Goal: Find specific page/section: Find specific page/section

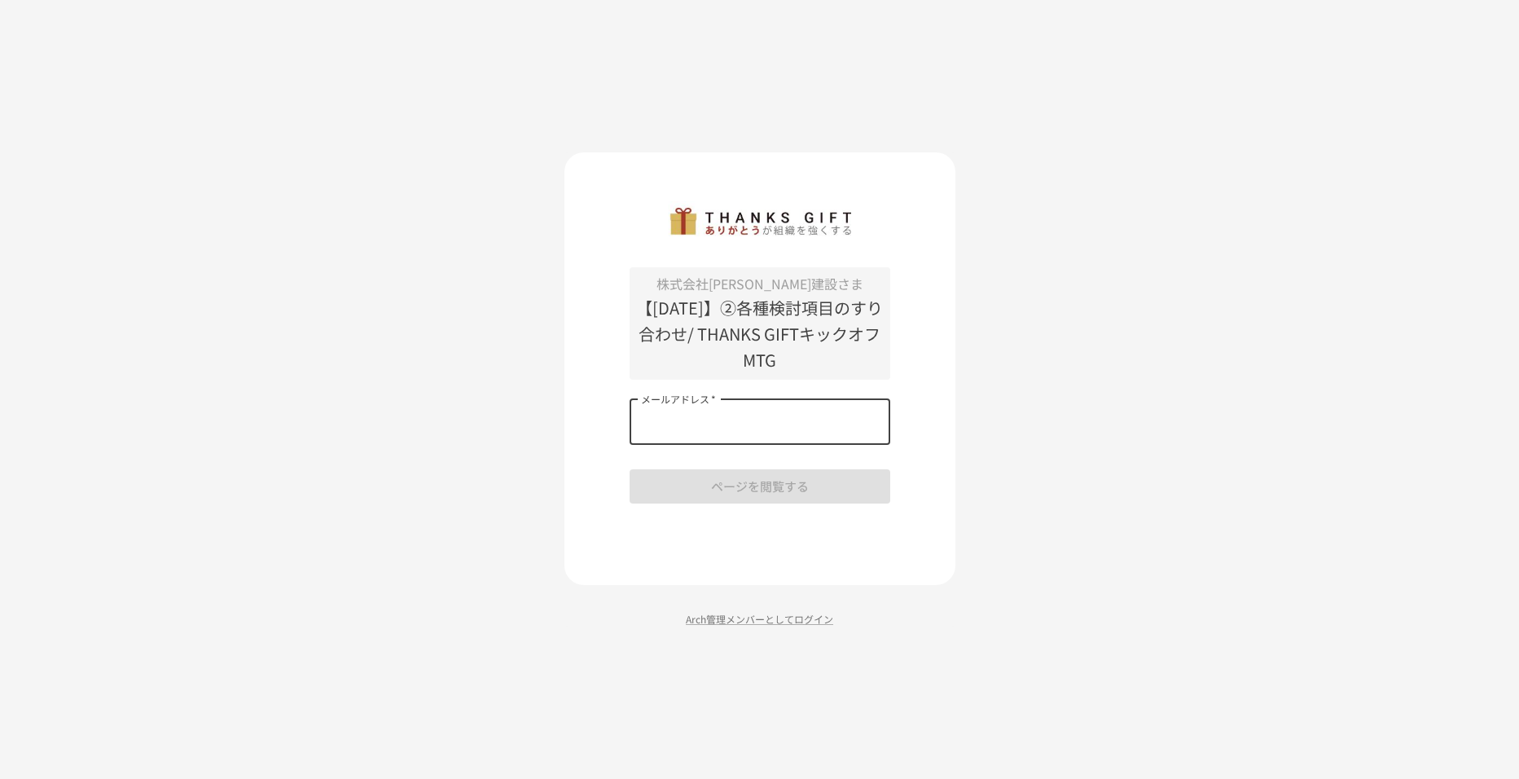
click at [681, 409] on div "メールアドレス   * メールアドレス   *" at bounding box center [760, 422] width 261 height 46
type input "*"
type input "**********"
click at [678, 483] on button "ページを閲覧する" at bounding box center [760, 486] width 261 height 34
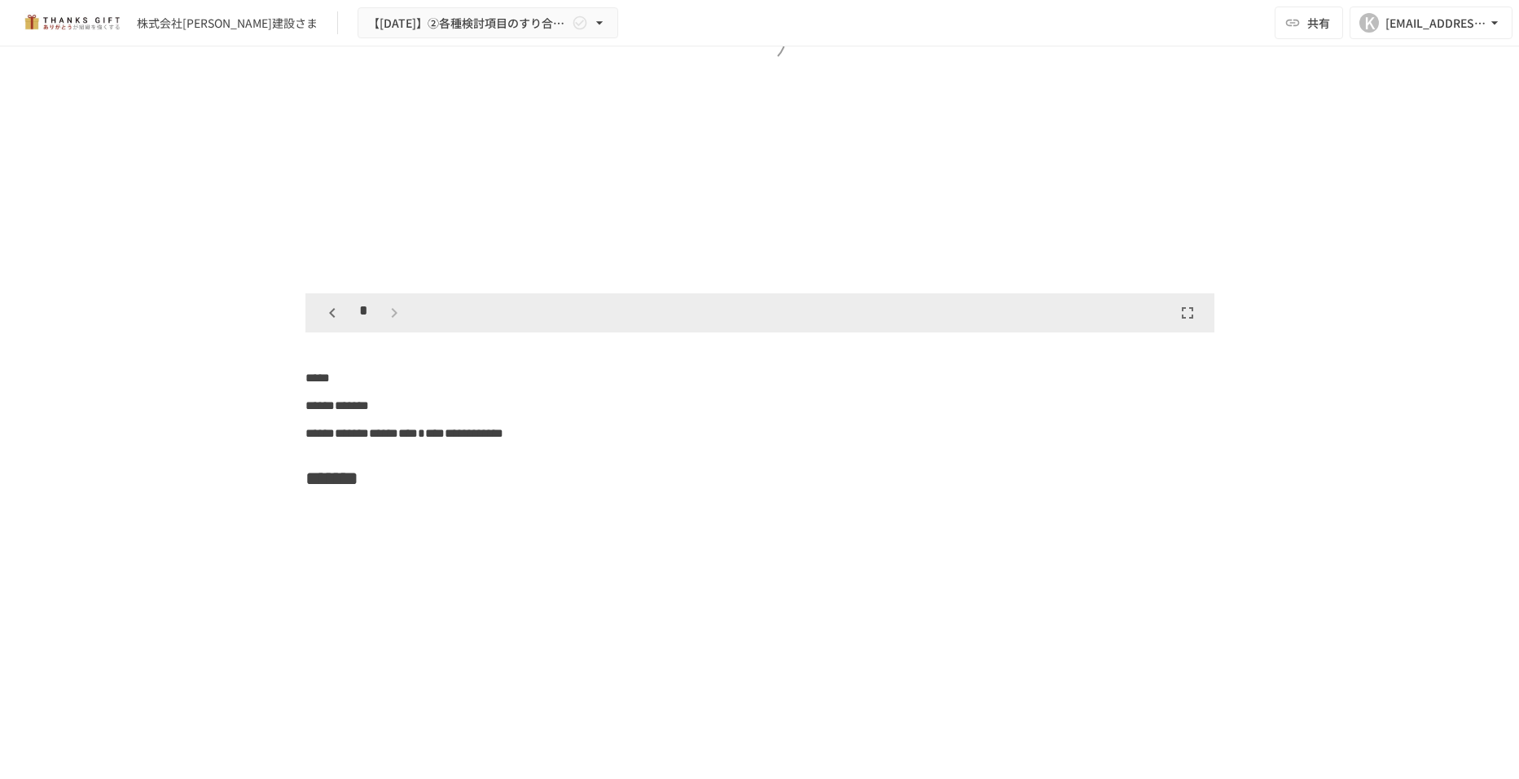
scroll to position [12464, 0]
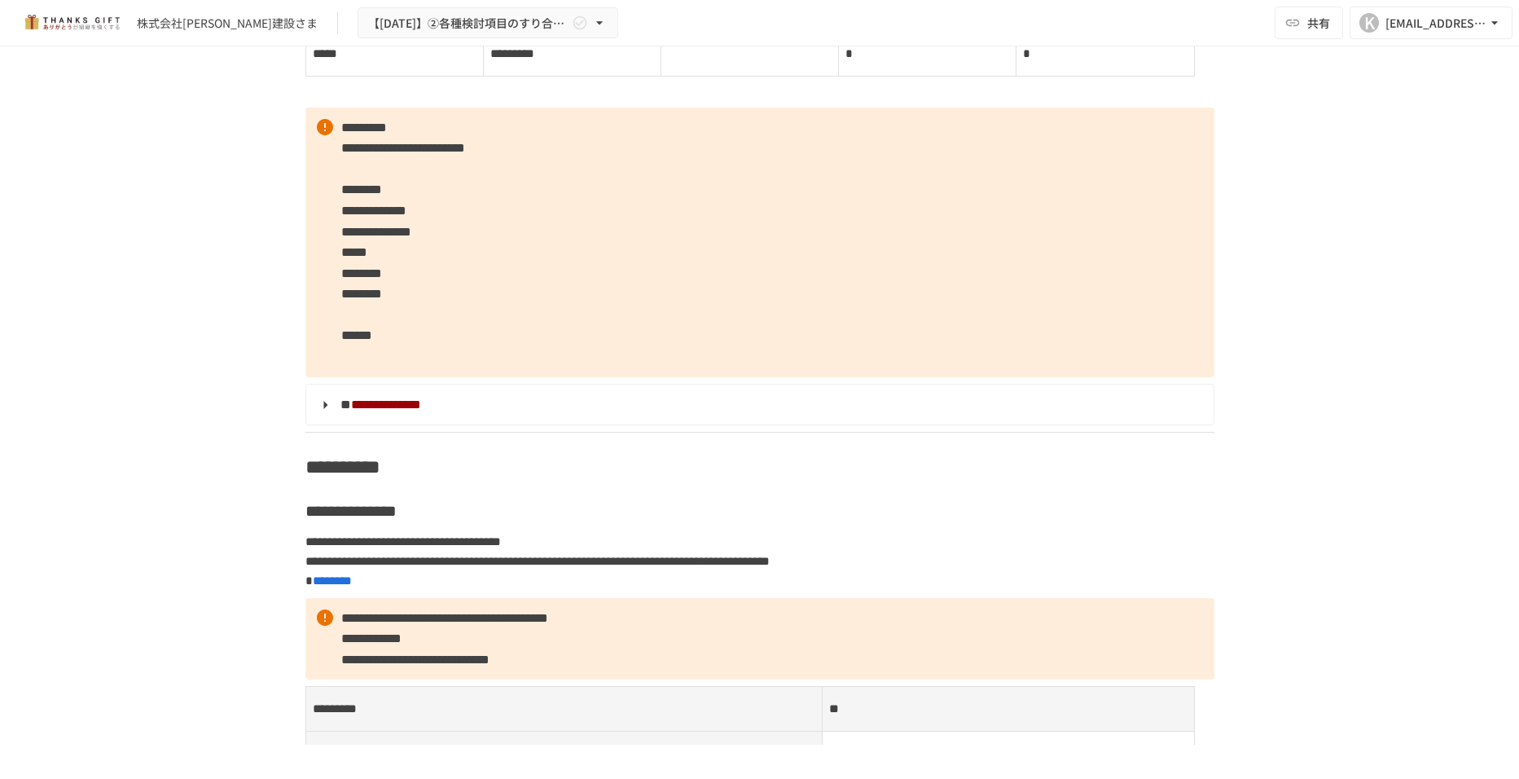
scroll to position [8218, 0]
